Goal: Task Accomplishment & Management: Manage account settings

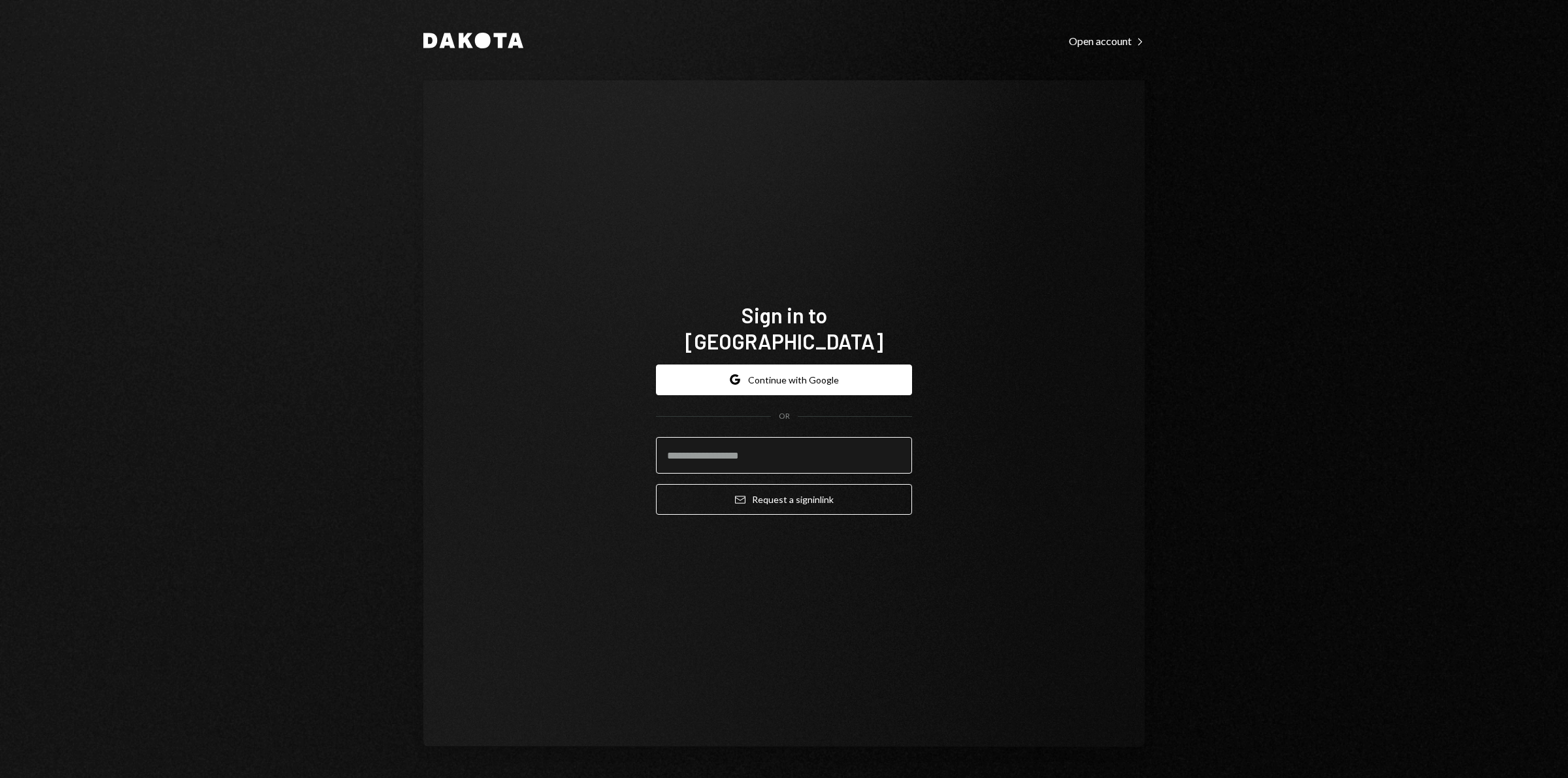
click at [806, 444] on input "email" at bounding box center [784, 455] width 256 height 36
click at [960, 425] on div "Sign in to [GEOGRAPHIC_DATA] Google Continue with Google OR Email Request a sig…" at bounding box center [784, 413] width 721 height 666
click at [843, 367] on button "Google Continue with Google" at bounding box center [784, 380] width 256 height 30
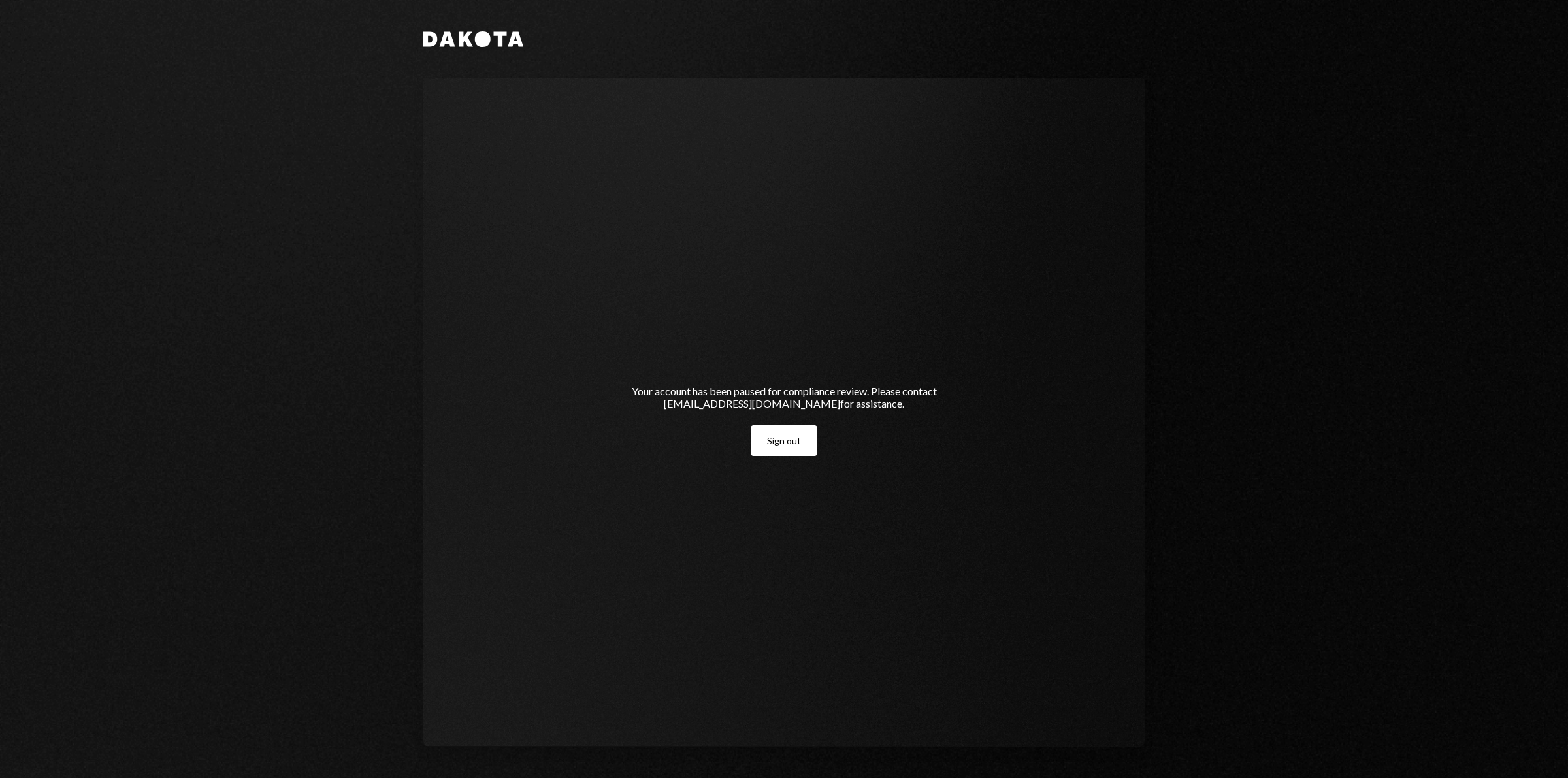
click at [805, 440] on button "Sign out" at bounding box center [784, 441] width 67 height 30
